Goal: Transaction & Acquisition: Purchase product/service

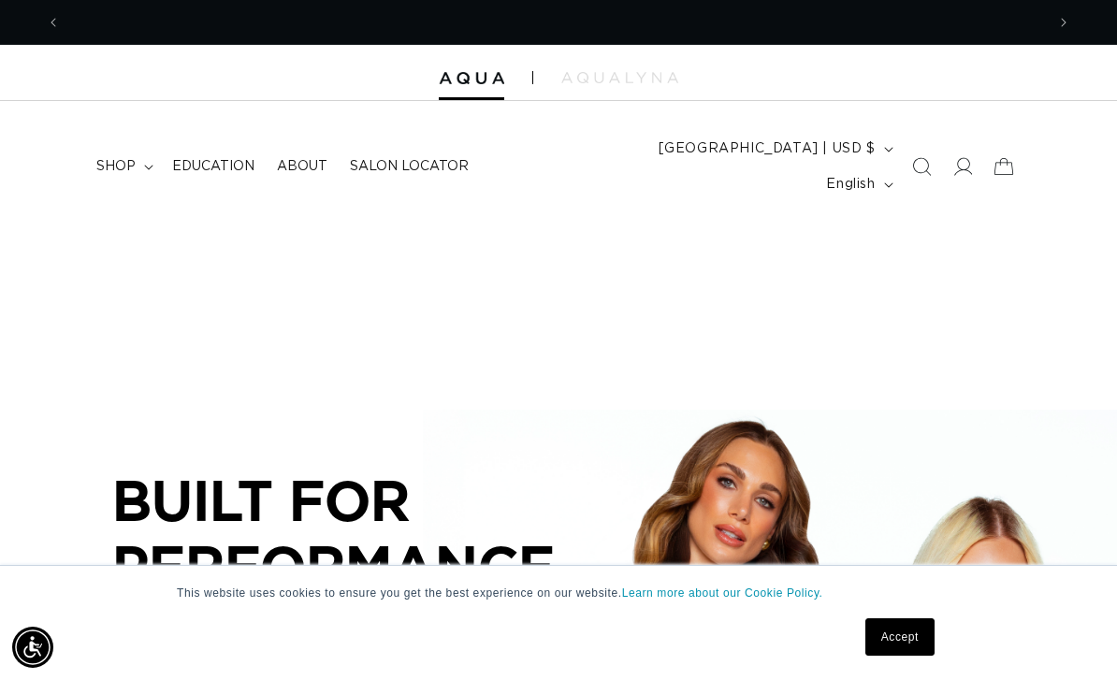
scroll to position [0, 984]
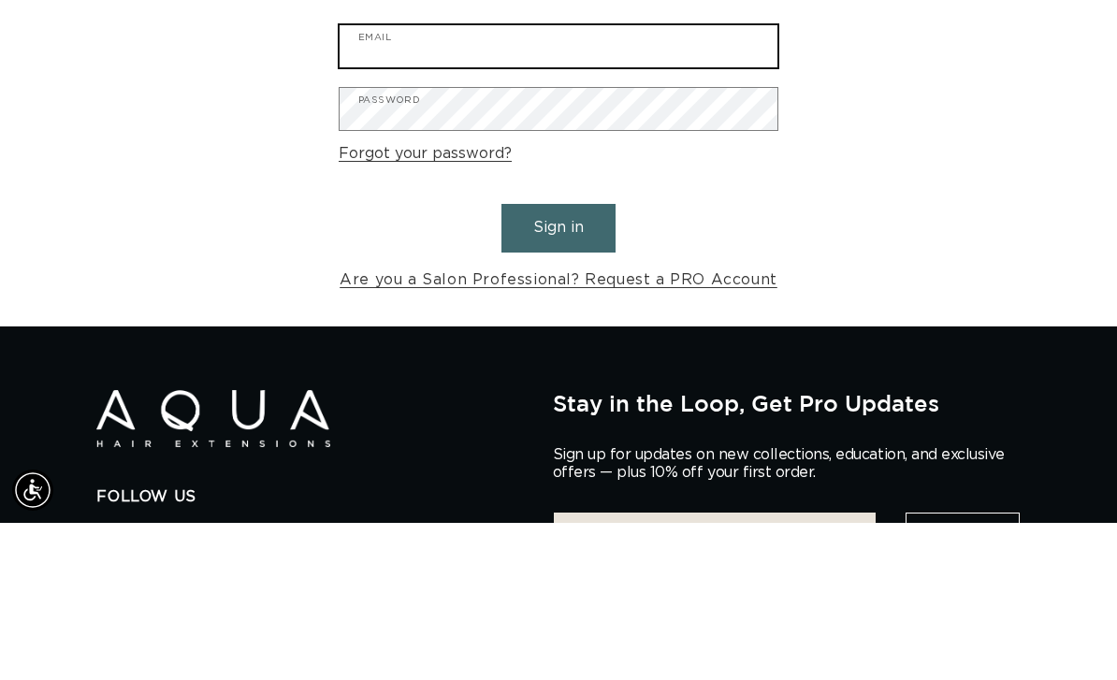
type input "allisonsweet1903@gmail.com"
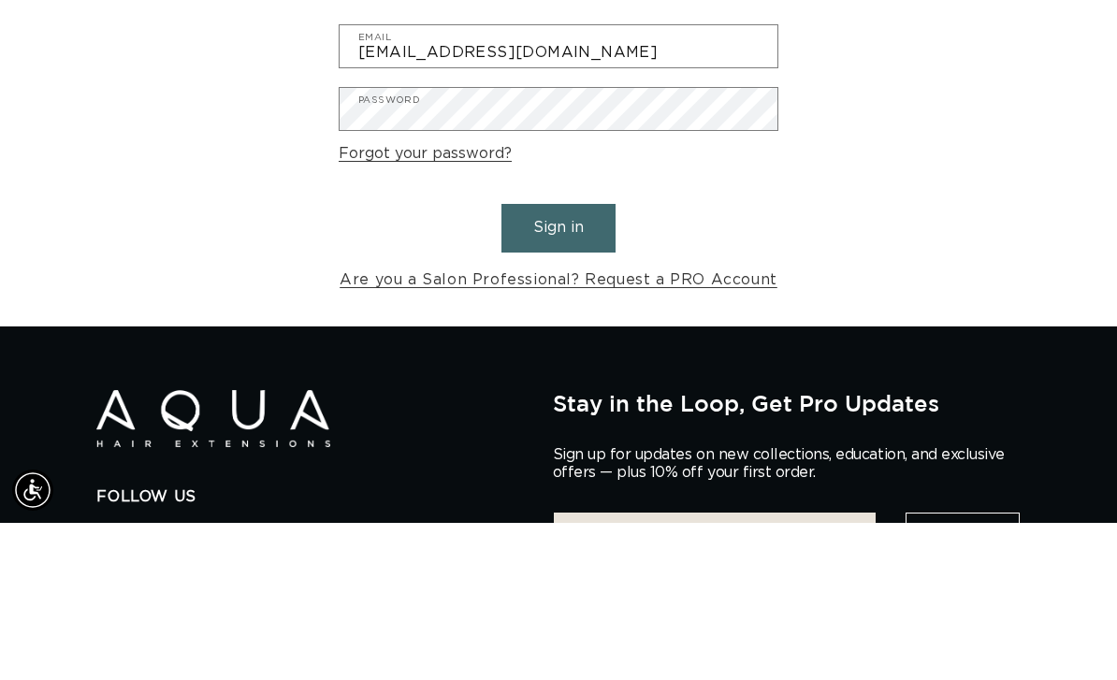
click at [559, 361] on button "Sign in" at bounding box center [559, 385] width 114 height 48
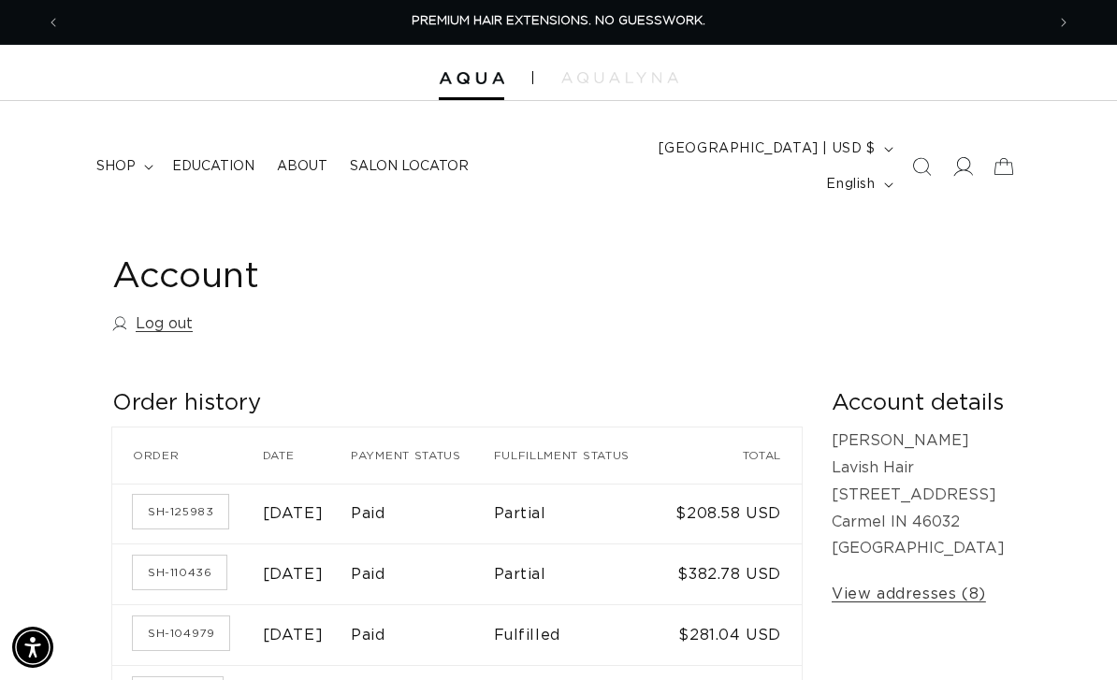
click at [945, 146] on span at bounding box center [962, 166] width 41 height 41
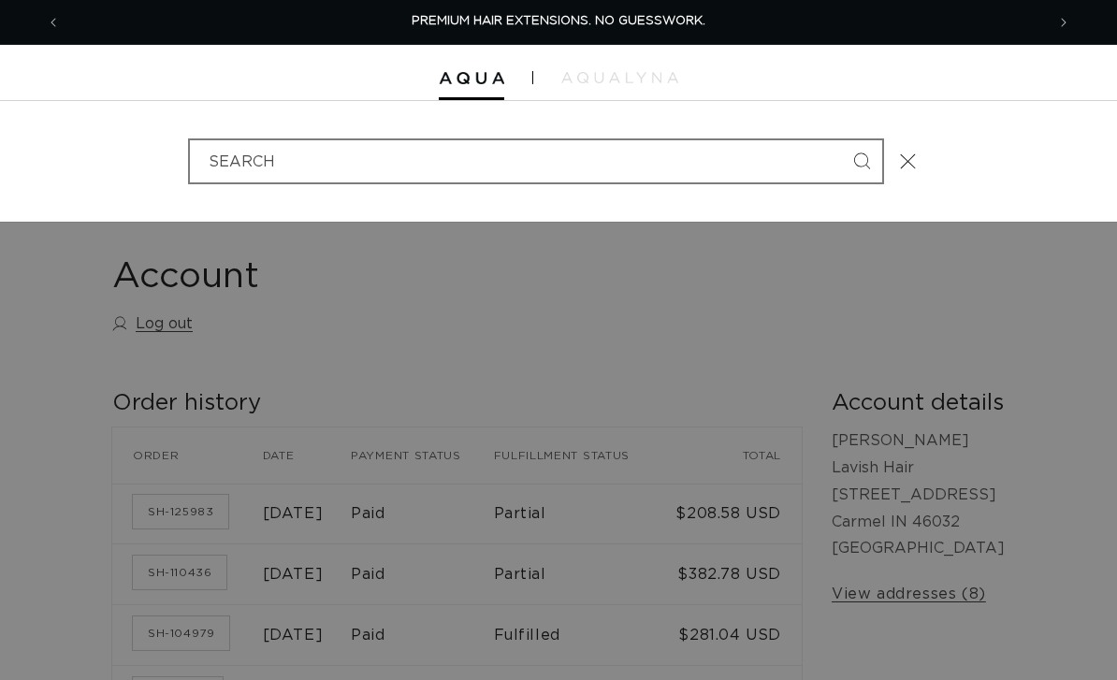
click at [723, 148] on input "Search" at bounding box center [536, 161] width 692 height 42
type input "j"
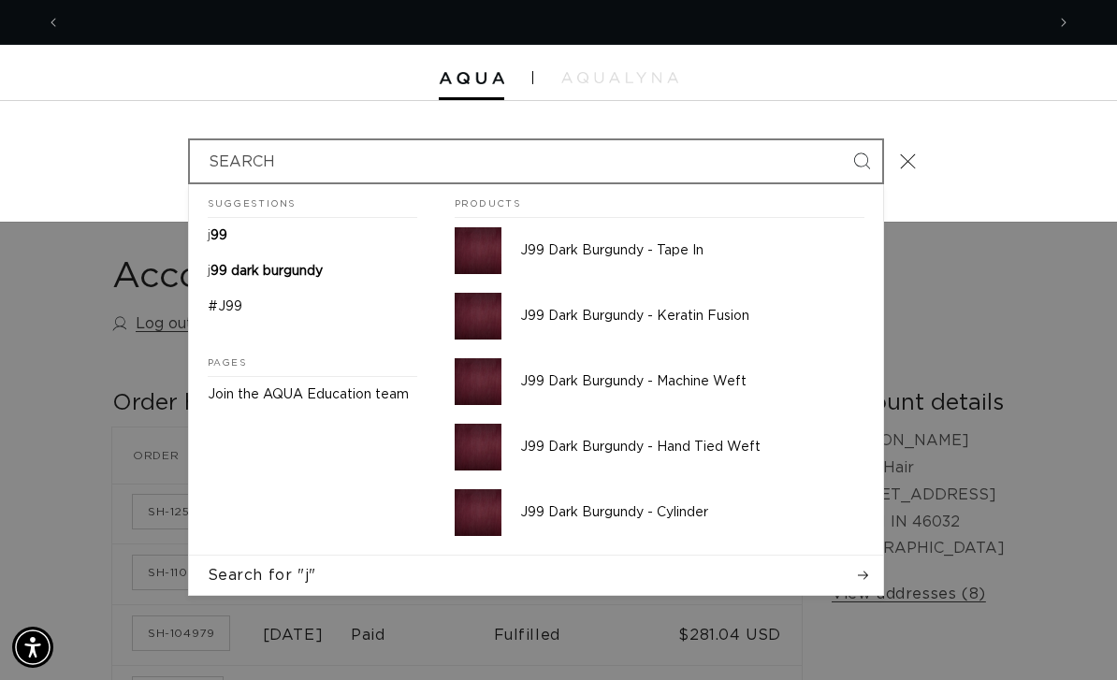
scroll to position [0, 984]
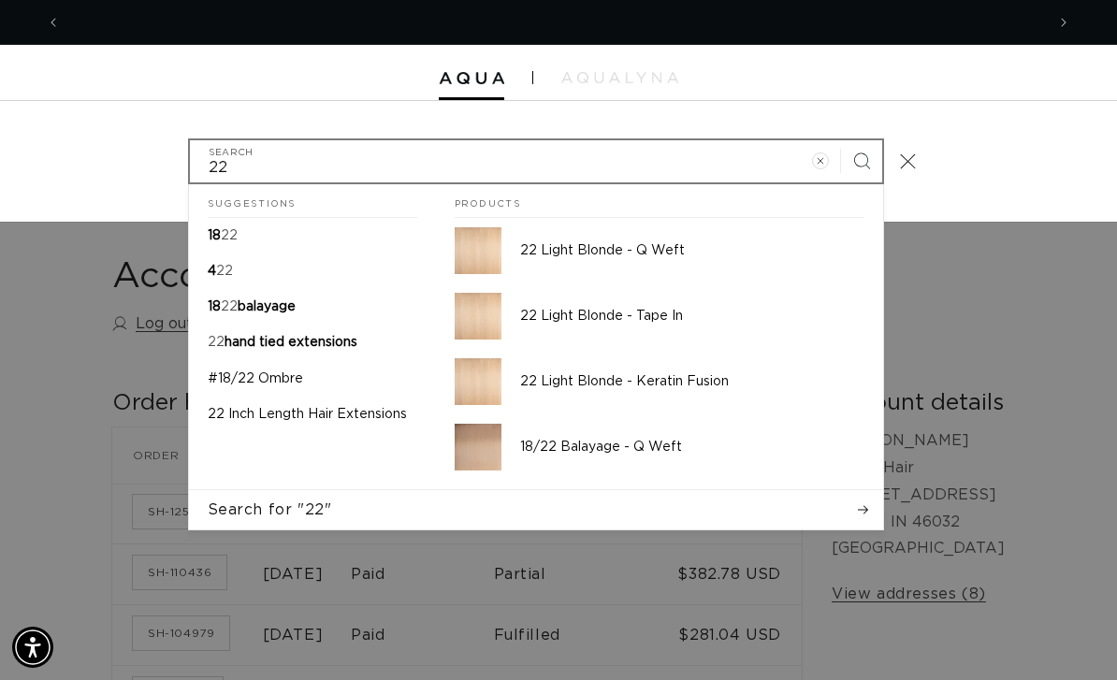
type input "2"
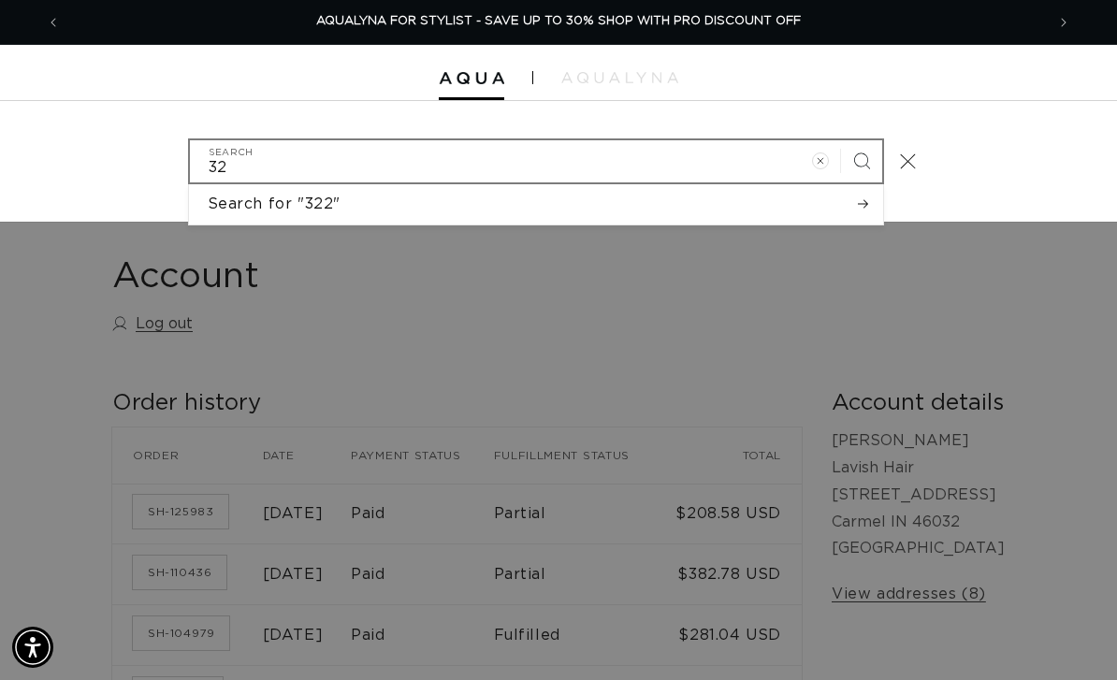
type input "3"
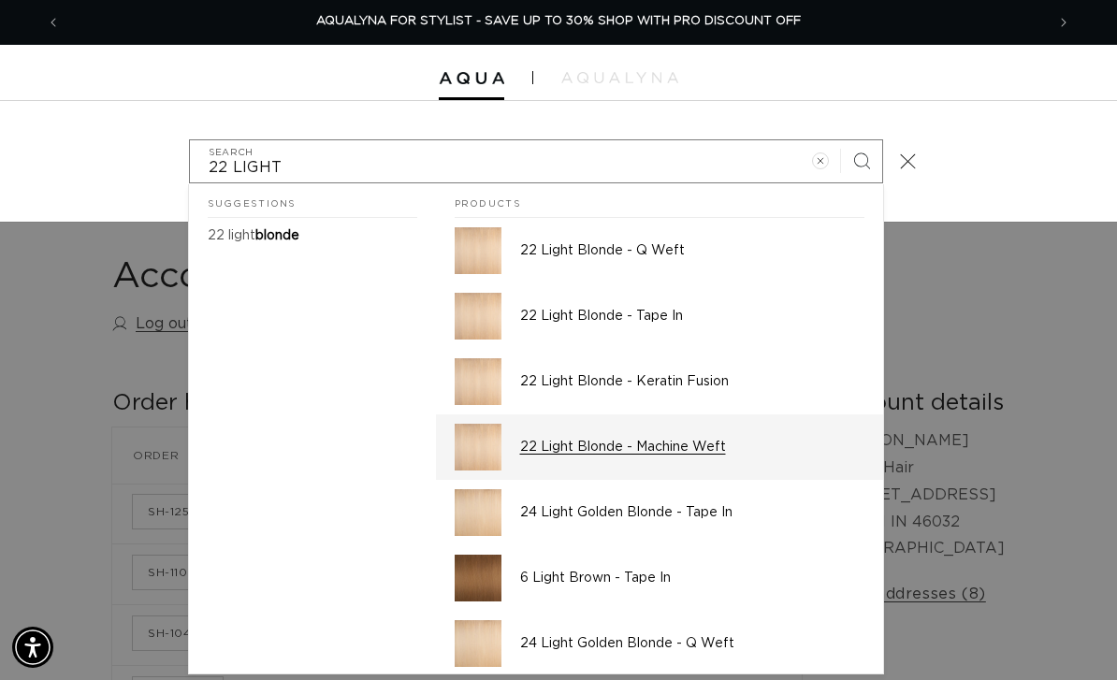
type input "22 LIGHT"
click at [695, 439] on p "22 Light Blonde - Machine Weft" at bounding box center [692, 447] width 344 height 17
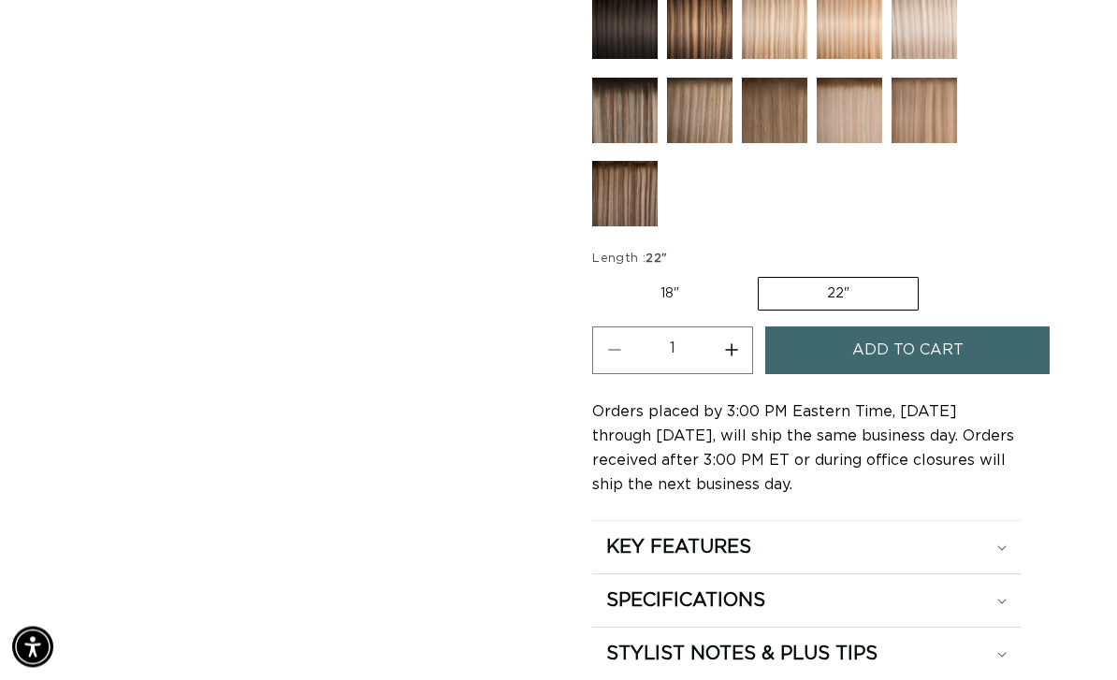
scroll to position [1144, 0]
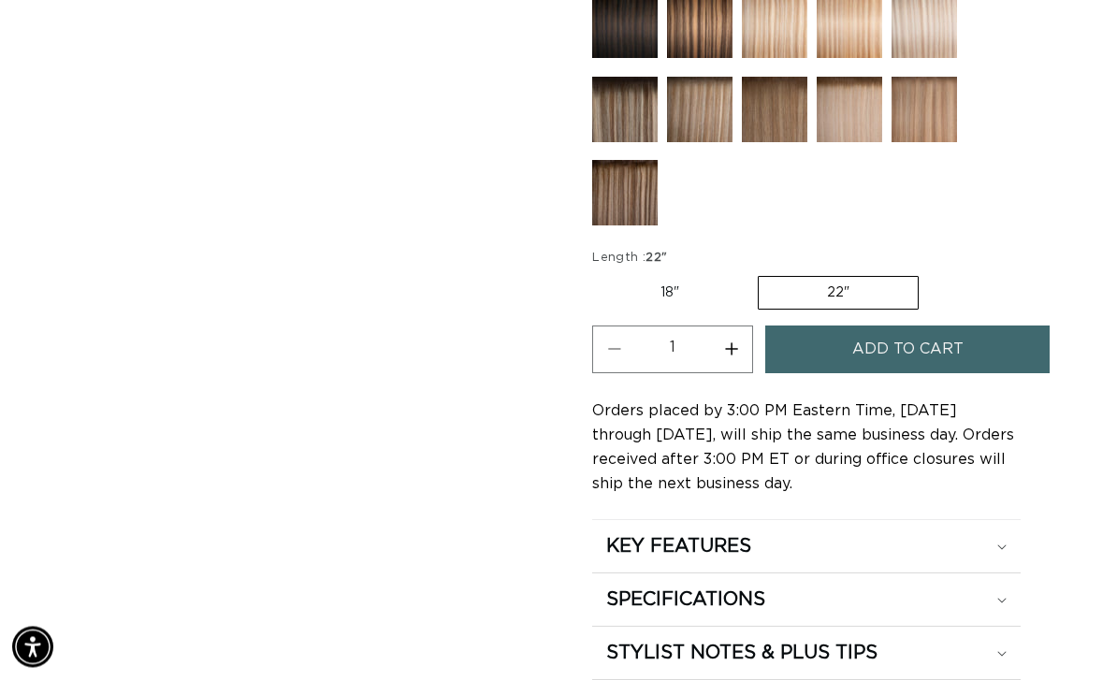
click at [685, 310] on label "18" Variant sold out or unavailable" at bounding box center [669, 294] width 155 height 32
click at [598, 274] on input "18" Variant sold out or unavailable" at bounding box center [597, 273] width 1 height 1
radio input "true"
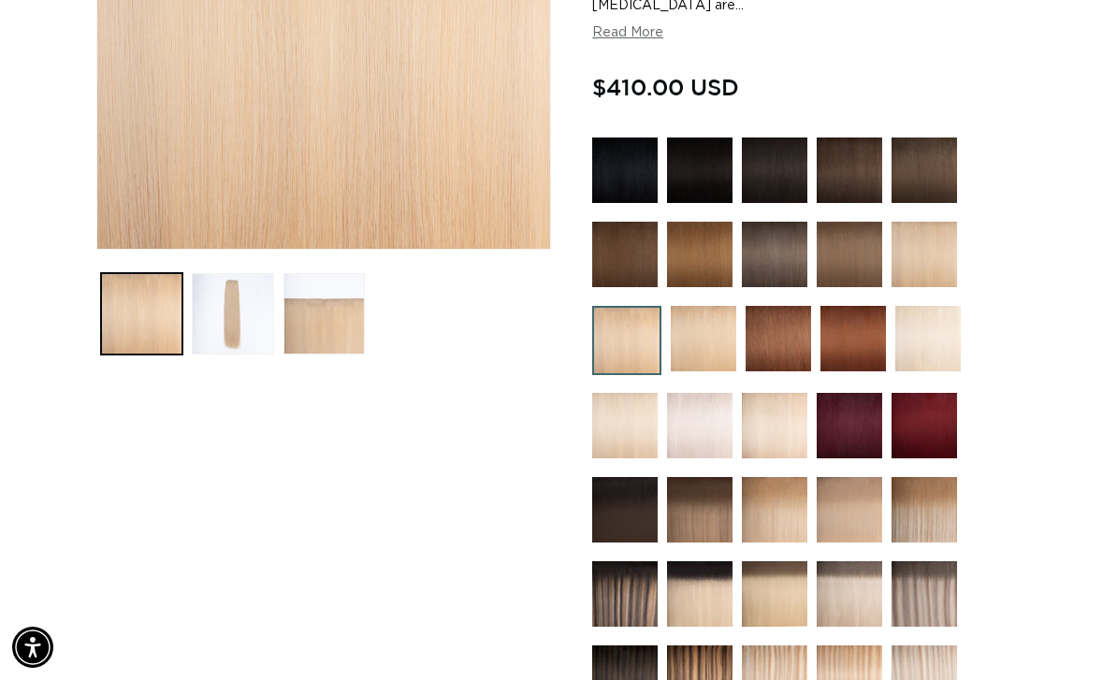
scroll to position [0, 984]
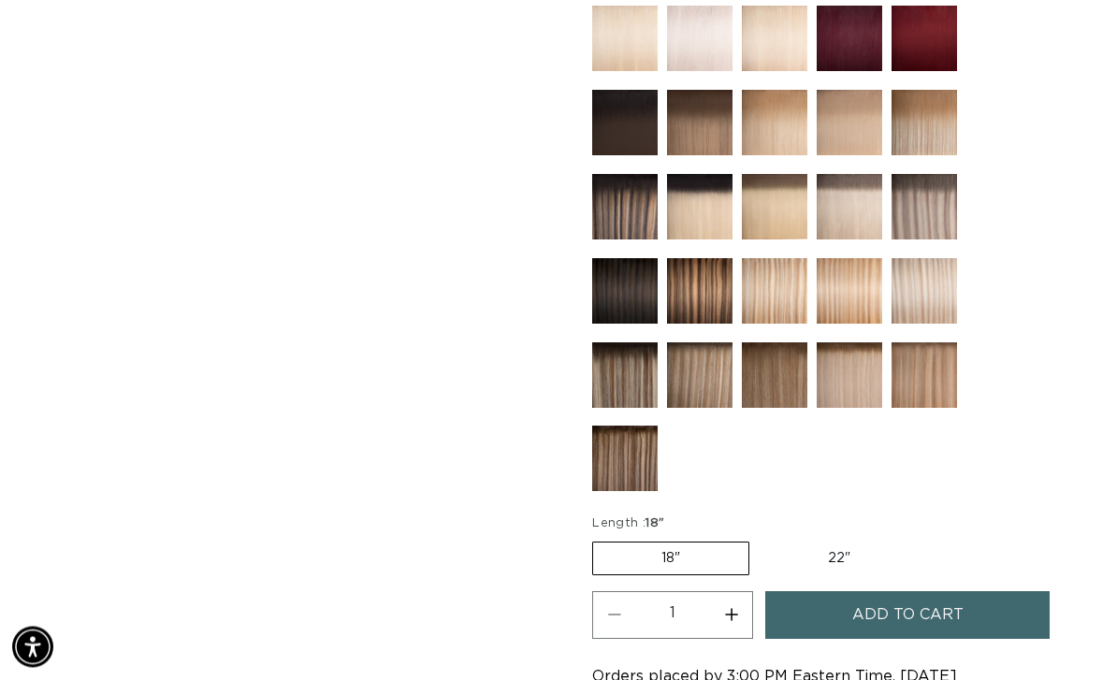
click at [818, 575] on label "22" Variant sold out or unavailable" at bounding box center [839, 560] width 159 height 32
click at [760, 540] on input "22" Variant sold out or unavailable" at bounding box center [759, 539] width 1 height 1
radio input "true"
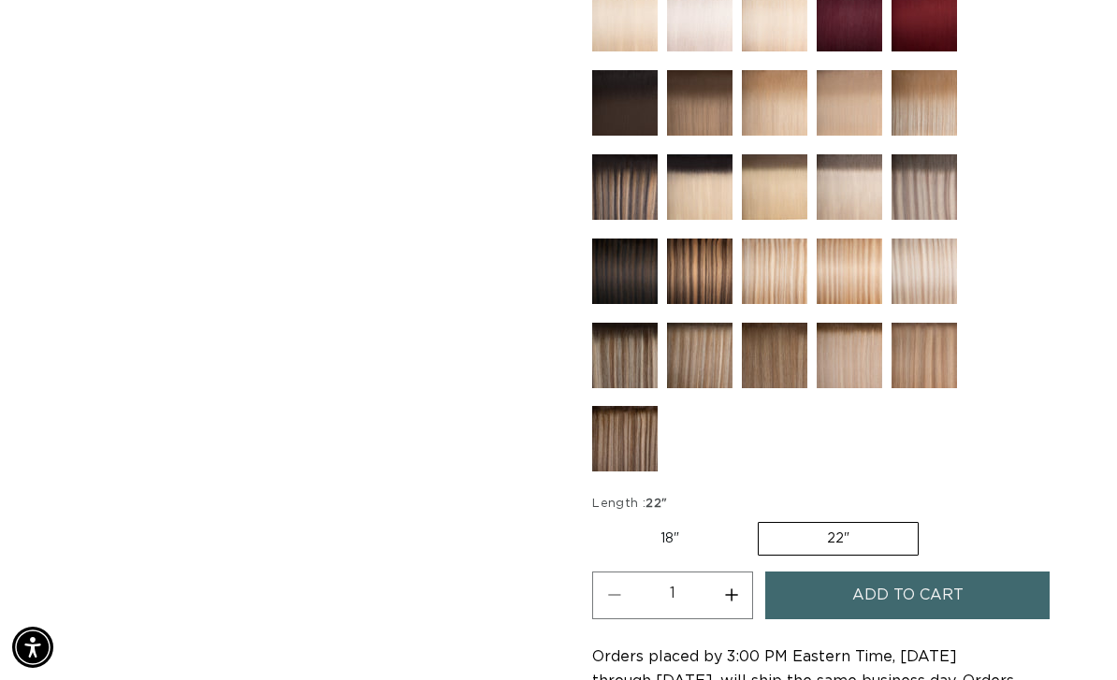
click at [926, 619] on span "Add to cart" at bounding box center [907, 596] width 111 height 48
